Goal: Check status: Check status

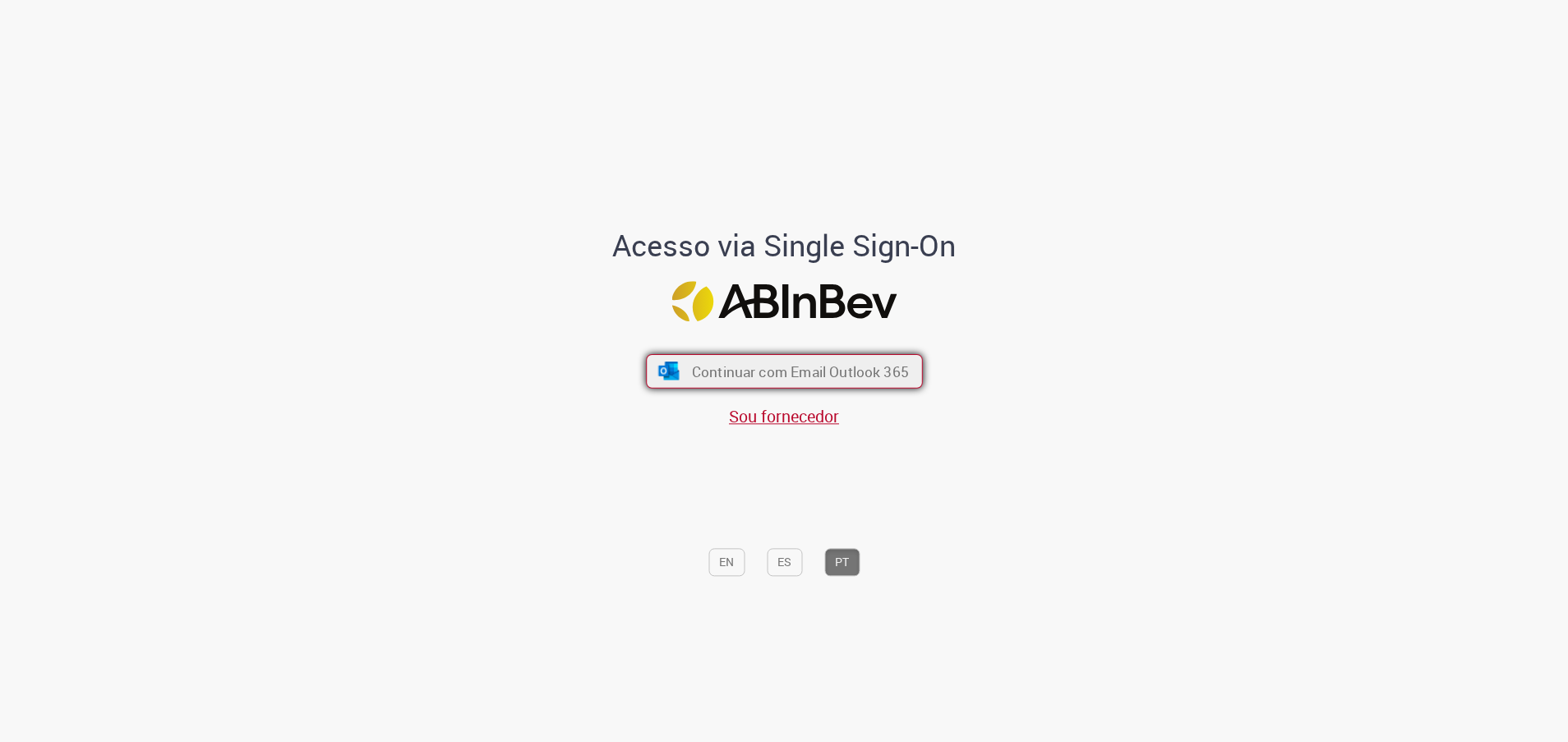
click at [853, 366] on span "Continuar com Email Outlook 365" at bounding box center [800, 371] width 217 height 19
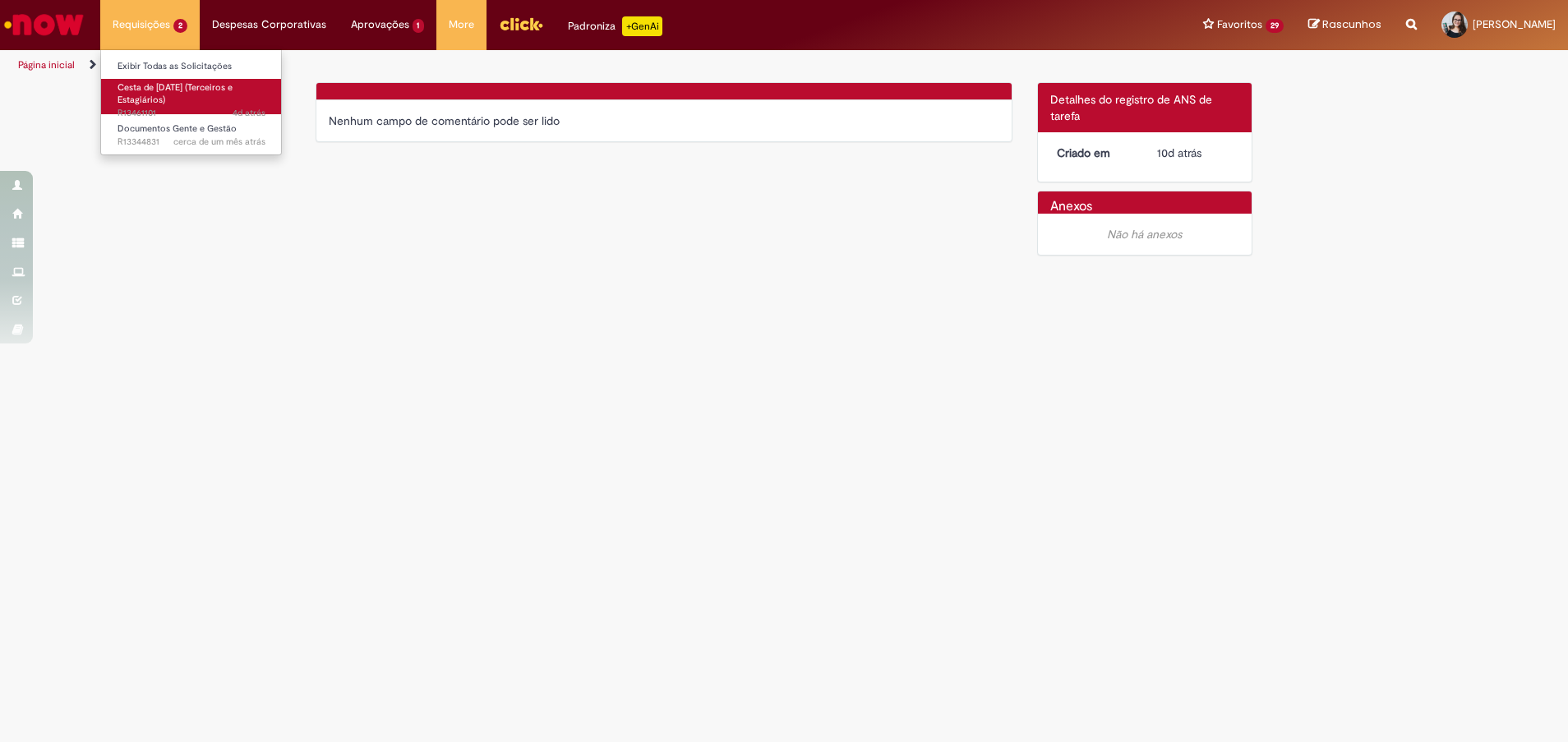
click at [185, 88] on span "Cesta de [DATE] (Terceiros e Estagiários)" at bounding box center [175, 94] width 115 height 25
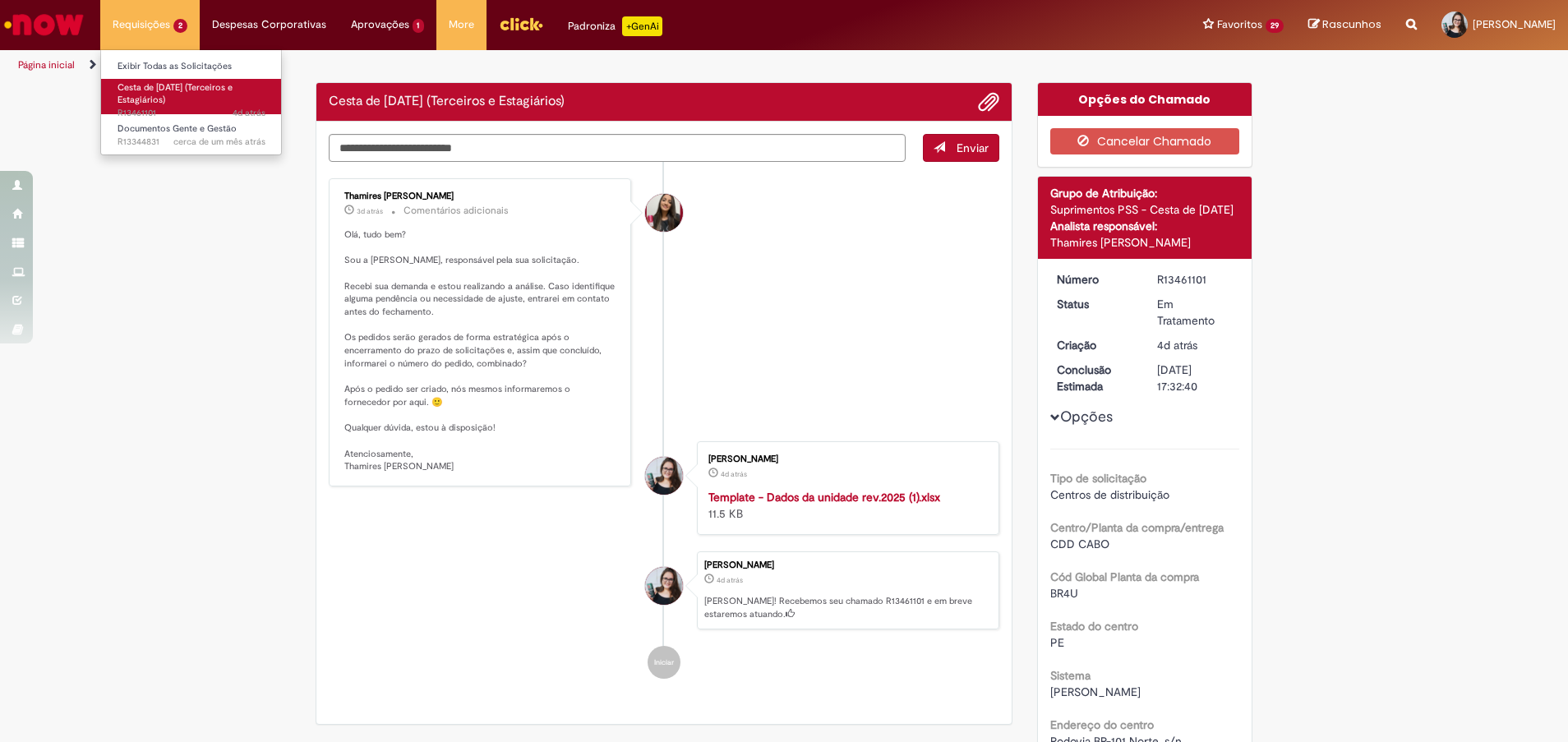
click at [191, 107] on span "4d atrás 4 dias atrás R13461101" at bounding box center [191, 113] width 148 height 13
